Goal: Transaction & Acquisition: Download file/media

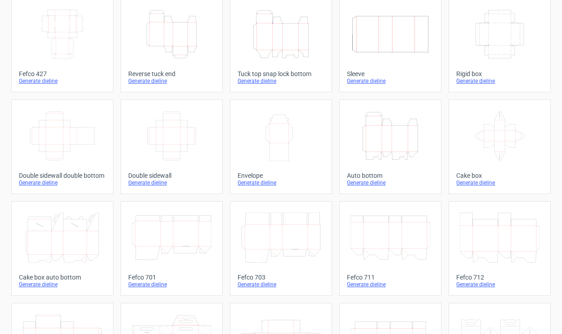
scroll to position [58, 0]
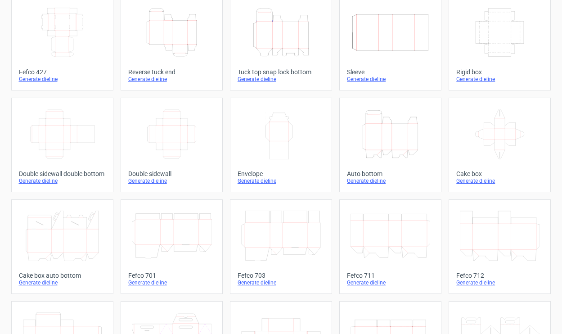
click at [396, 134] on icon "Height Depth Width" at bounding box center [391, 134] width 80 height 50
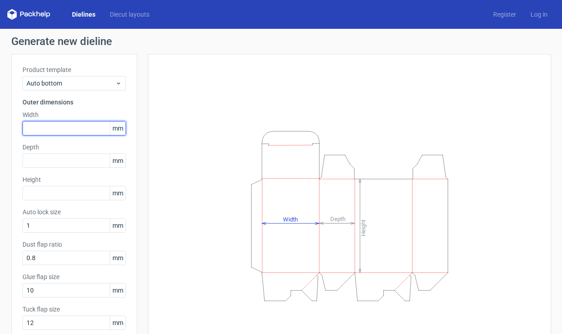
click at [46, 128] on input "text" at bounding box center [75, 128] width 104 height 14
type input "175"
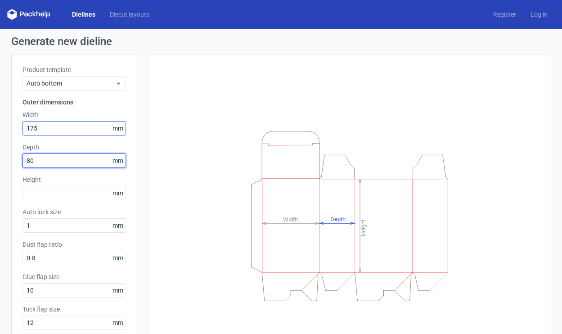
type input "80"
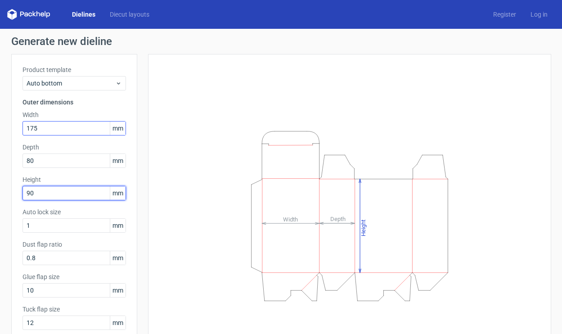
type input "90"
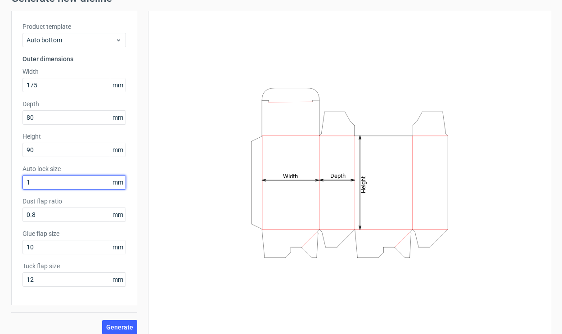
scroll to position [51, 0]
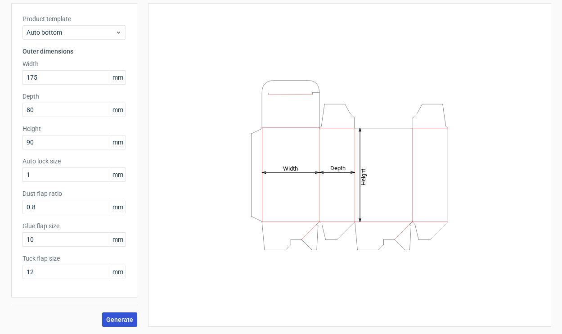
click at [115, 315] on button "Generate" at bounding box center [119, 320] width 35 height 14
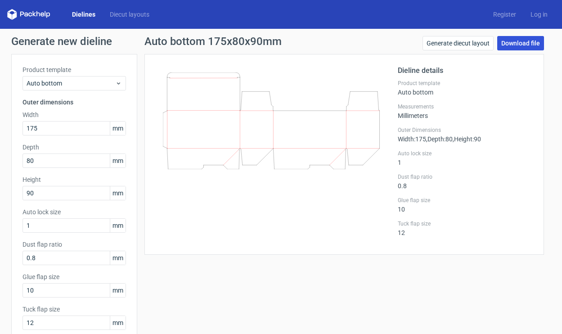
click at [525, 41] on link "Download file" at bounding box center [521, 43] width 47 height 14
click at [377, 9] on div "Dielines Diecut layouts Register Log in" at bounding box center [281, 14] width 562 height 29
click at [465, 38] on link "Generate diecut layout" at bounding box center [458, 43] width 71 height 14
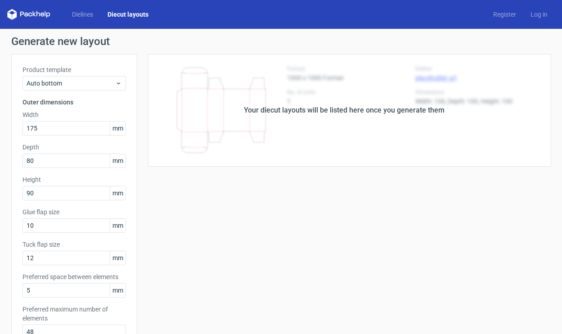
click at [329, 217] on div "Your diecut layouts will be listed here once you generate them Height Depth Wid…" at bounding box center [344, 298] width 414 height 489
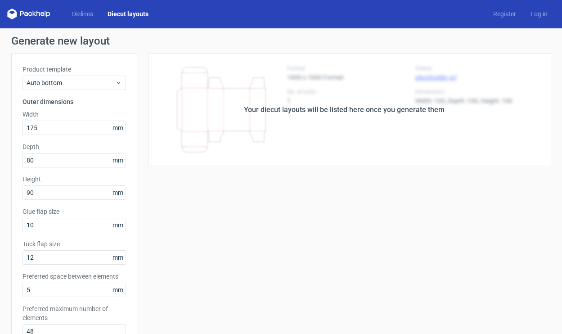
click at [290, 115] on div "Your diecut layouts will be listed here once you generate them" at bounding box center [344, 110] width 414 height 113
drag, startPoint x: 297, startPoint y: 97, endPoint x: 350, endPoint y: 91, distance: 53.4
click at [308, 94] on div "Your diecut layouts will be listed here once you generate them" at bounding box center [344, 110] width 414 height 113
drag, startPoint x: 476, startPoint y: 88, endPoint x: 485, endPoint y: 73, distance: 18.2
click at [476, 87] on div "Your diecut layouts will be listed here once you generate them" at bounding box center [344, 110] width 414 height 113
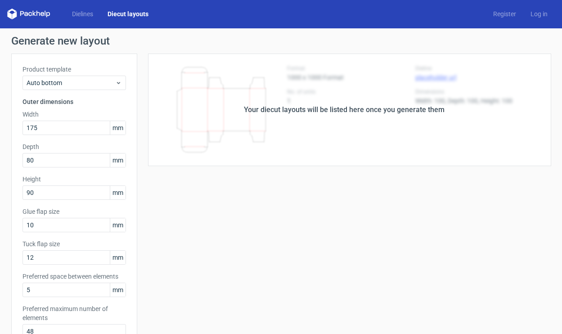
click at [272, 207] on div "Your diecut layouts will be listed here once you generate them Height Depth Wid…" at bounding box center [344, 298] width 414 height 489
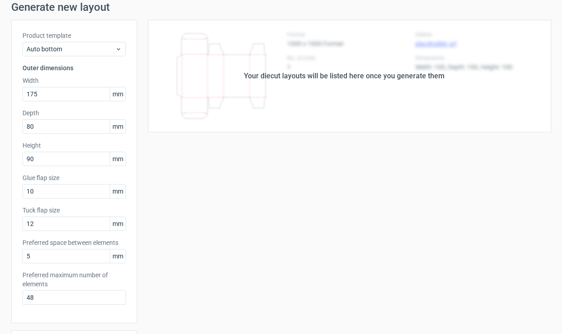
scroll to position [216, 0]
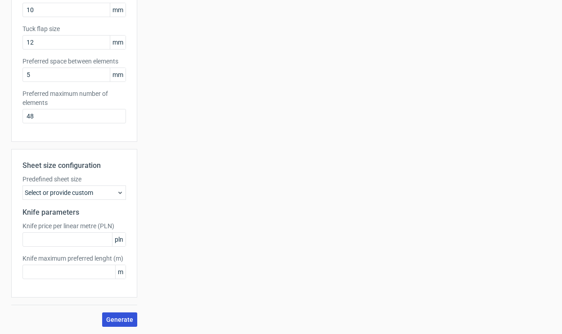
click at [123, 313] on button "Generate" at bounding box center [119, 320] width 35 height 14
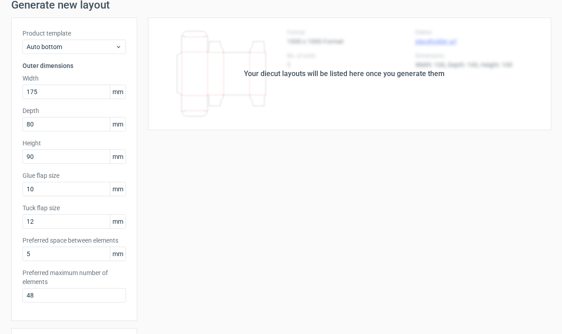
scroll to position [0, 0]
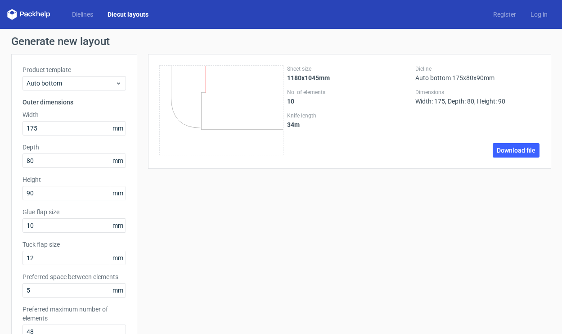
click at [419, 146] on div "Sheet size 1180x1045mm No. of elements 10 Knife length 34 m Dieline Auto bottom…" at bounding box center [344, 298] width 414 height 489
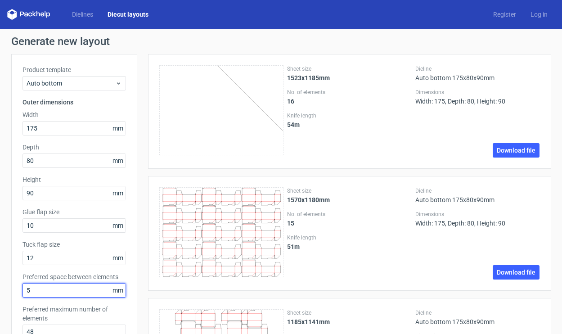
drag, startPoint x: 45, startPoint y: 290, endPoint x: 0, endPoint y: 294, distance: 45.7
click at [0, 294] on html "Dielines Diecut layouts Register Log in Generate new layout Product template Au…" at bounding box center [281, 167] width 562 height 334
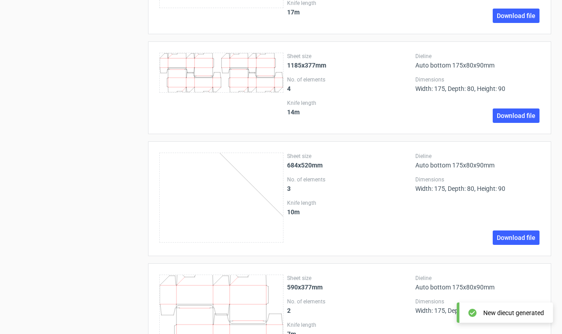
scroll to position [1050, 0]
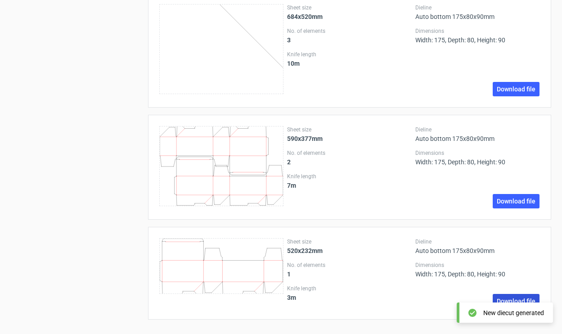
click at [511, 301] on link "Download file" at bounding box center [516, 301] width 47 height 14
